Goal: Transaction & Acquisition: Purchase product/service

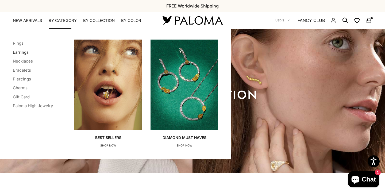
click at [24, 52] on link "Earrings" at bounding box center [21, 52] width 16 height 5
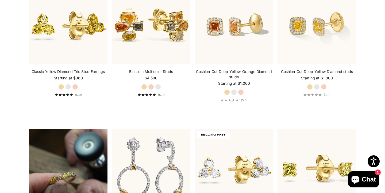
scroll to position [315, 0]
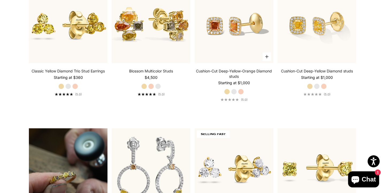
click at [242, 89] on label "Rose Gold" at bounding box center [241, 92] width 6 height 6
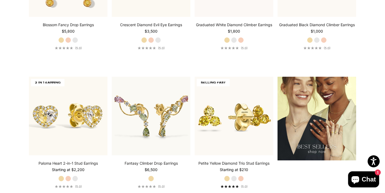
scroll to position [644, 0]
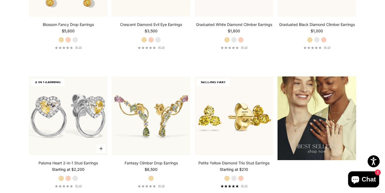
click at [62, 140] on img at bounding box center [68, 116] width 79 height 79
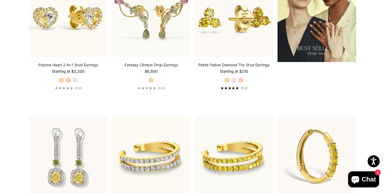
scroll to position [784, 0]
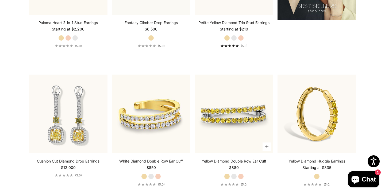
click at [224, 138] on img at bounding box center [234, 114] width 79 height 79
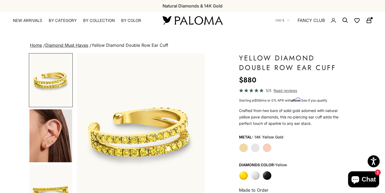
click at [62, 143] on img "Go to item 4" at bounding box center [50, 135] width 43 height 53
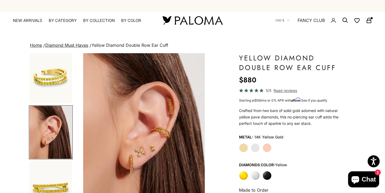
scroll to position [0, 134]
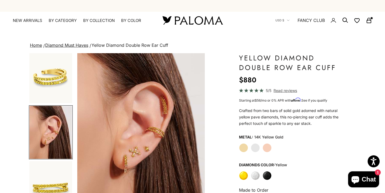
click at [269, 147] on label "Rose Gold" at bounding box center [267, 147] width 9 height 9
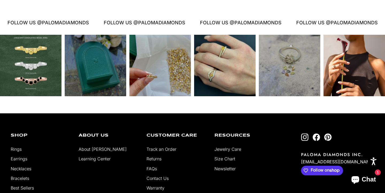
scroll to position [819, 0]
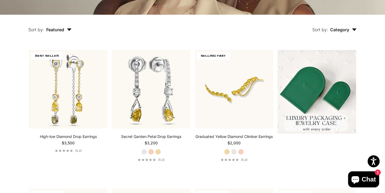
scroll to position [120, 0]
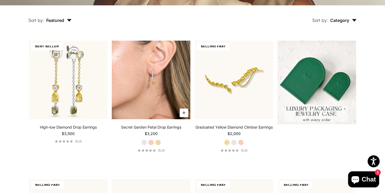
click at [157, 93] on video "#YellowGold\a#RoseGold\a#WhiteGold" at bounding box center [151, 80] width 79 height 79
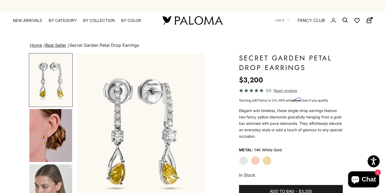
click at [258, 161] on label "Rose Gold" at bounding box center [255, 160] width 9 height 9
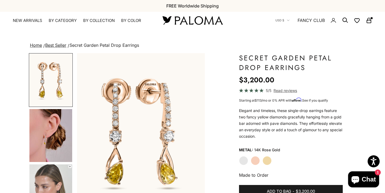
click at [270, 160] on label "Yellow Gold" at bounding box center [267, 160] width 9 height 9
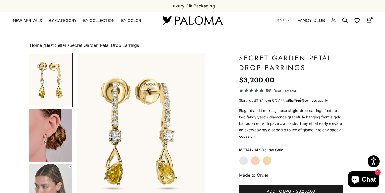
scroll to position [14, 0]
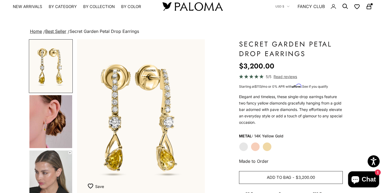
click at [277, 176] on span "Add to bag" at bounding box center [279, 177] width 24 height 7
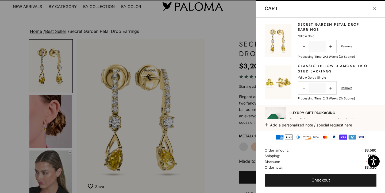
click at [242, 146] on div at bounding box center [192, 96] width 385 height 193
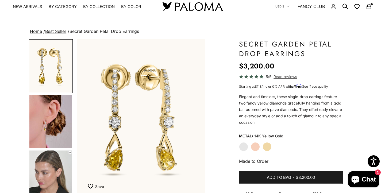
click at [242, 146] on label "White Gold" at bounding box center [243, 146] width 9 height 9
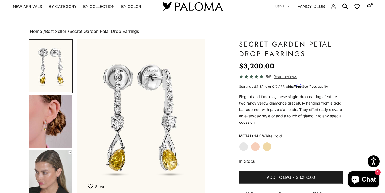
click at [55, 125] on img "Go to item 4" at bounding box center [50, 121] width 43 height 53
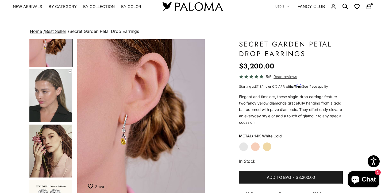
scroll to position [82, 0]
click at [57, 100] on img "Go to item 5" at bounding box center [50, 95] width 43 height 53
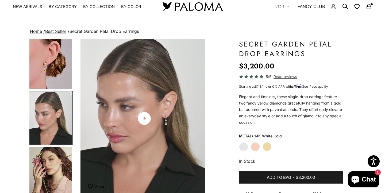
scroll to position [0, 268]
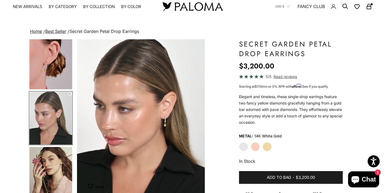
click at [33, 31] on link "Home" at bounding box center [36, 31] width 12 height 5
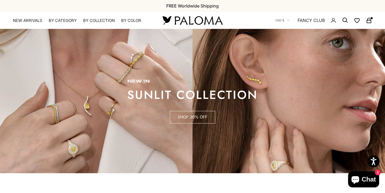
click at [199, 117] on link "SHOP 20% OFF" at bounding box center [192, 117] width 45 height 13
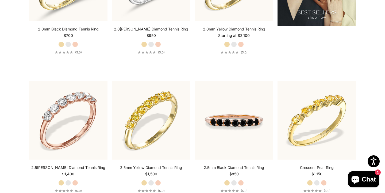
scroll to position [772, 0]
click at [225, 117] on img at bounding box center [234, 120] width 79 height 79
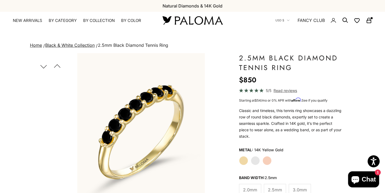
click at [58, 62] on button "Previous" at bounding box center [57, 66] width 12 height 12
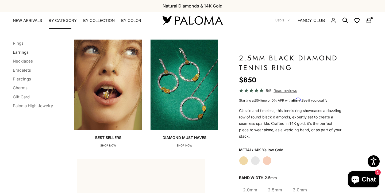
click at [23, 53] on link "Earrings" at bounding box center [21, 52] width 16 height 5
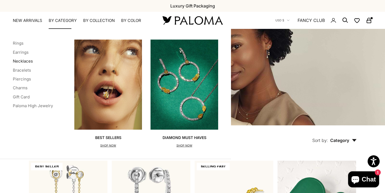
click at [26, 62] on link "Necklaces" at bounding box center [23, 61] width 20 height 5
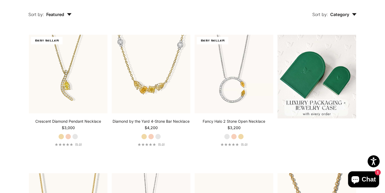
scroll to position [131, 0]
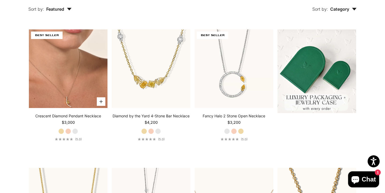
click at [73, 83] on video "#YellowGold\a#RoseGold\a#WhiteGold" at bounding box center [68, 68] width 79 height 79
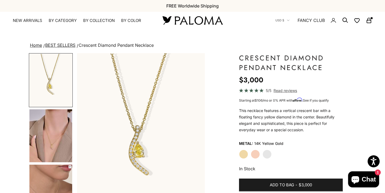
click at [52, 146] on img "Go to item 4" at bounding box center [50, 135] width 43 height 53
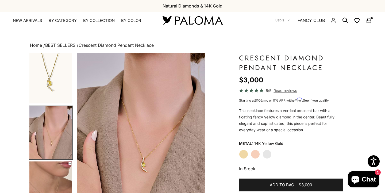
click at [367, 21] on rect "Secondary navigation" at bounding box center [369, 21] width 4 height 3
